Goal: Information Seeking & Learning: Understand process/instructions

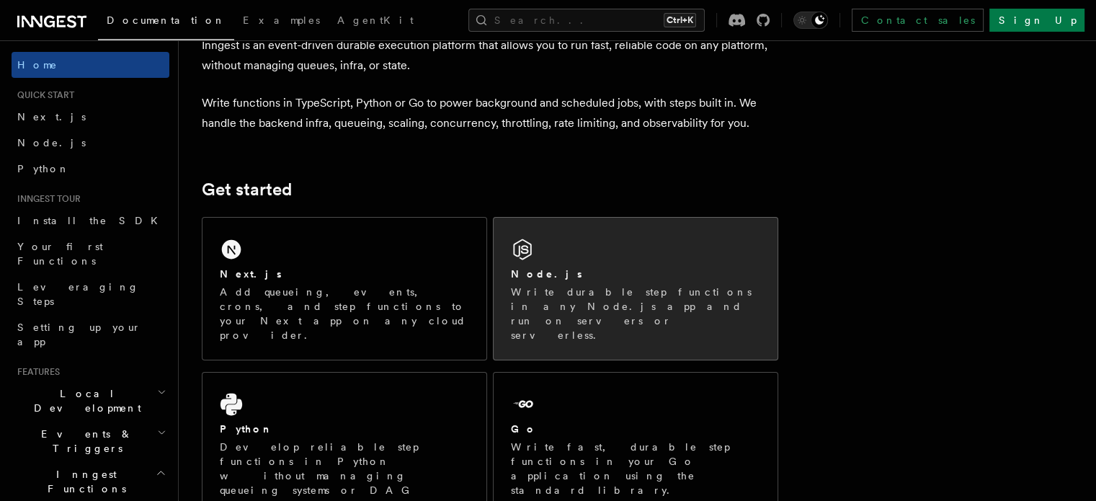
scroll to position [82, 0]
click at [610, 272] on div "Node.js" at bounding box center [635, 274] width 249 height 15
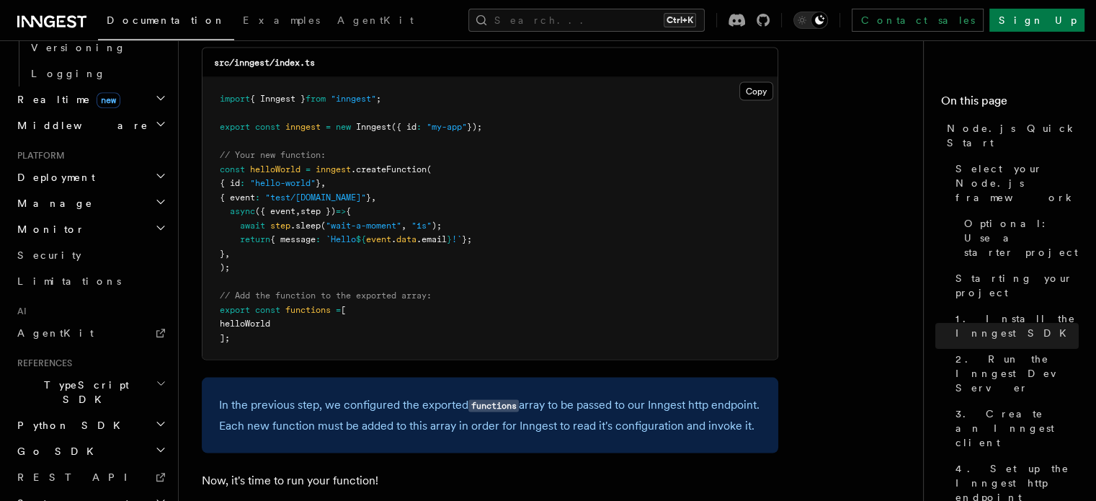
scroll to position [678, 0]
click at [155, 446] on icon "button" at bounding box center [161, 452] width 12 height 12
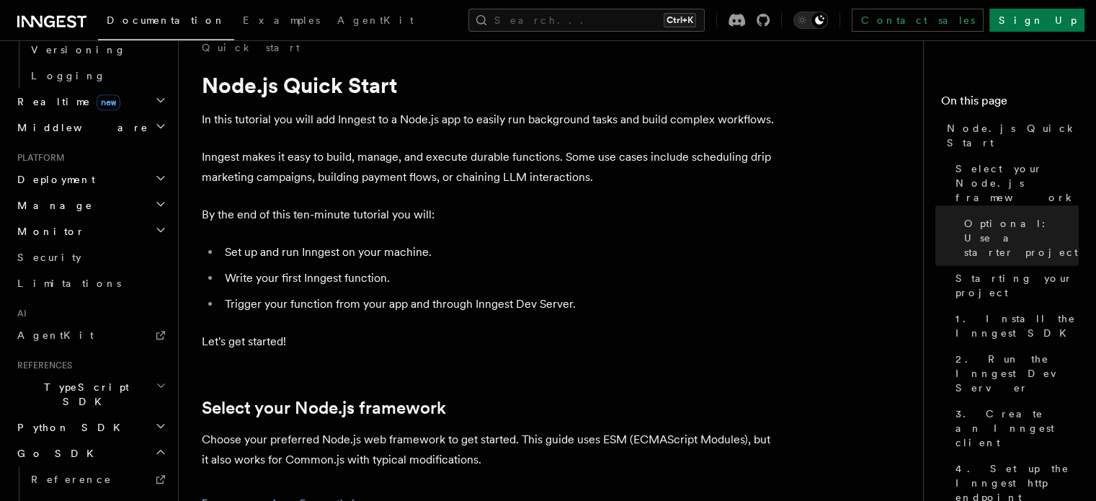
scroll to position [0, 0]
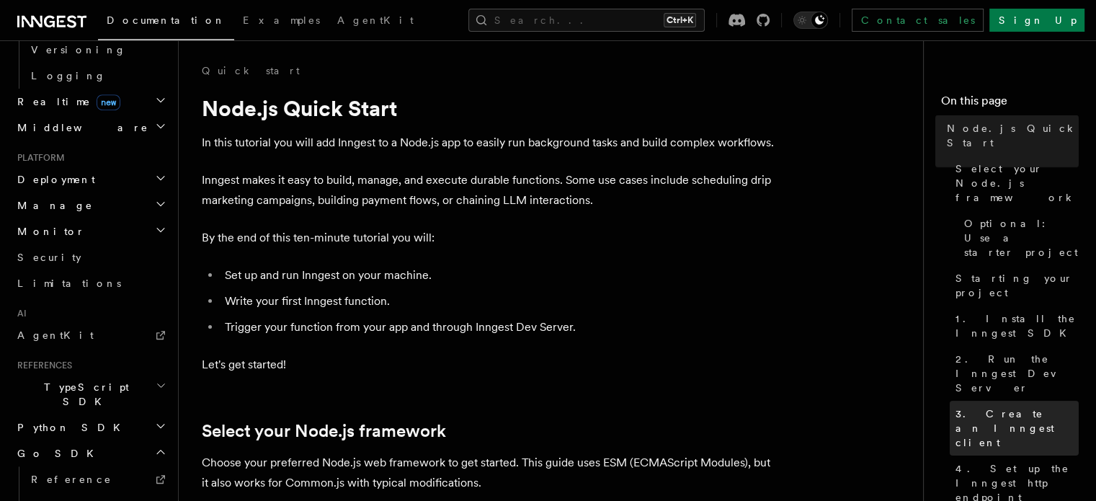
click at [969, 406] on span "3. Create an Inngest client" at bounding box center [1016, 427] width 123 height 43
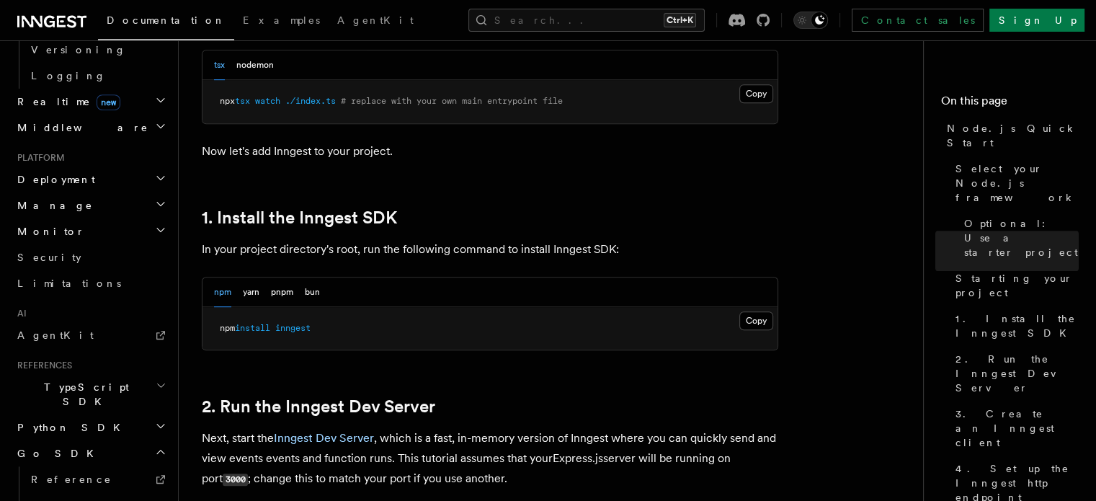
scroll to position [782, 0]
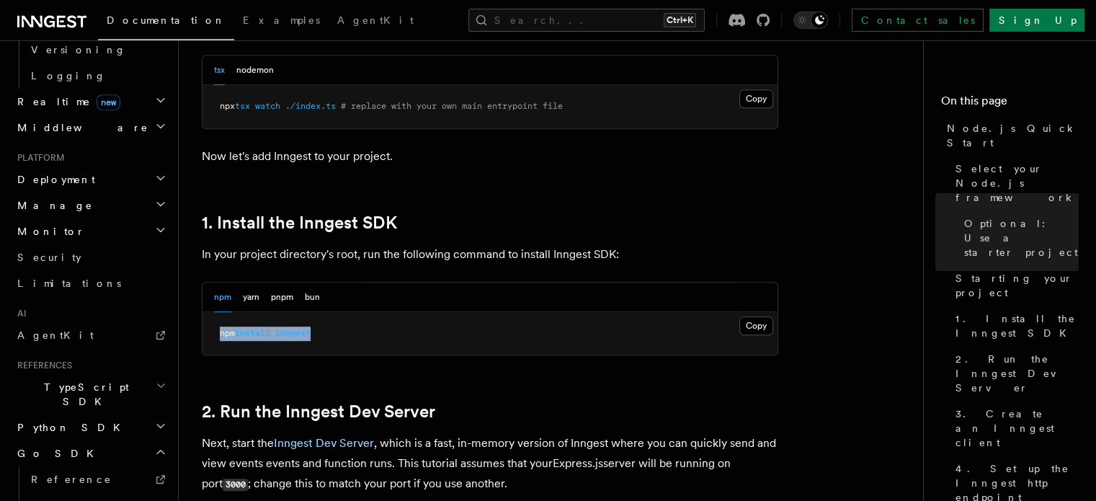
drag, startPoint x: 321, startPoint y: 334, endPoint x: 216, endPoint y: 331, distance: 104.5
click at [216, 331] on pre "npm install inngest" at bounding box center [489, 333] width 575 height 43
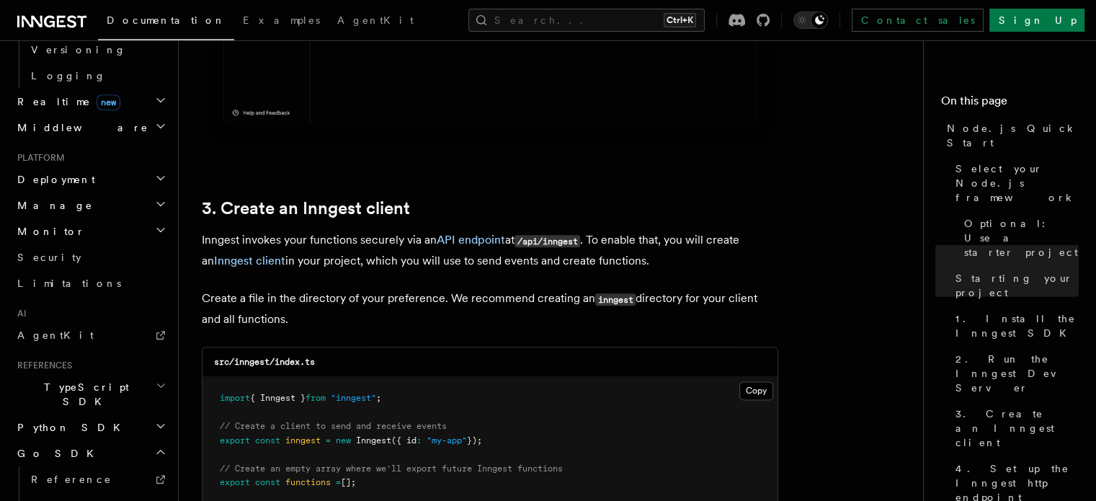
scroll to position [1716, 0]
